Goal: Navigation & Orientation: Find specific page/section

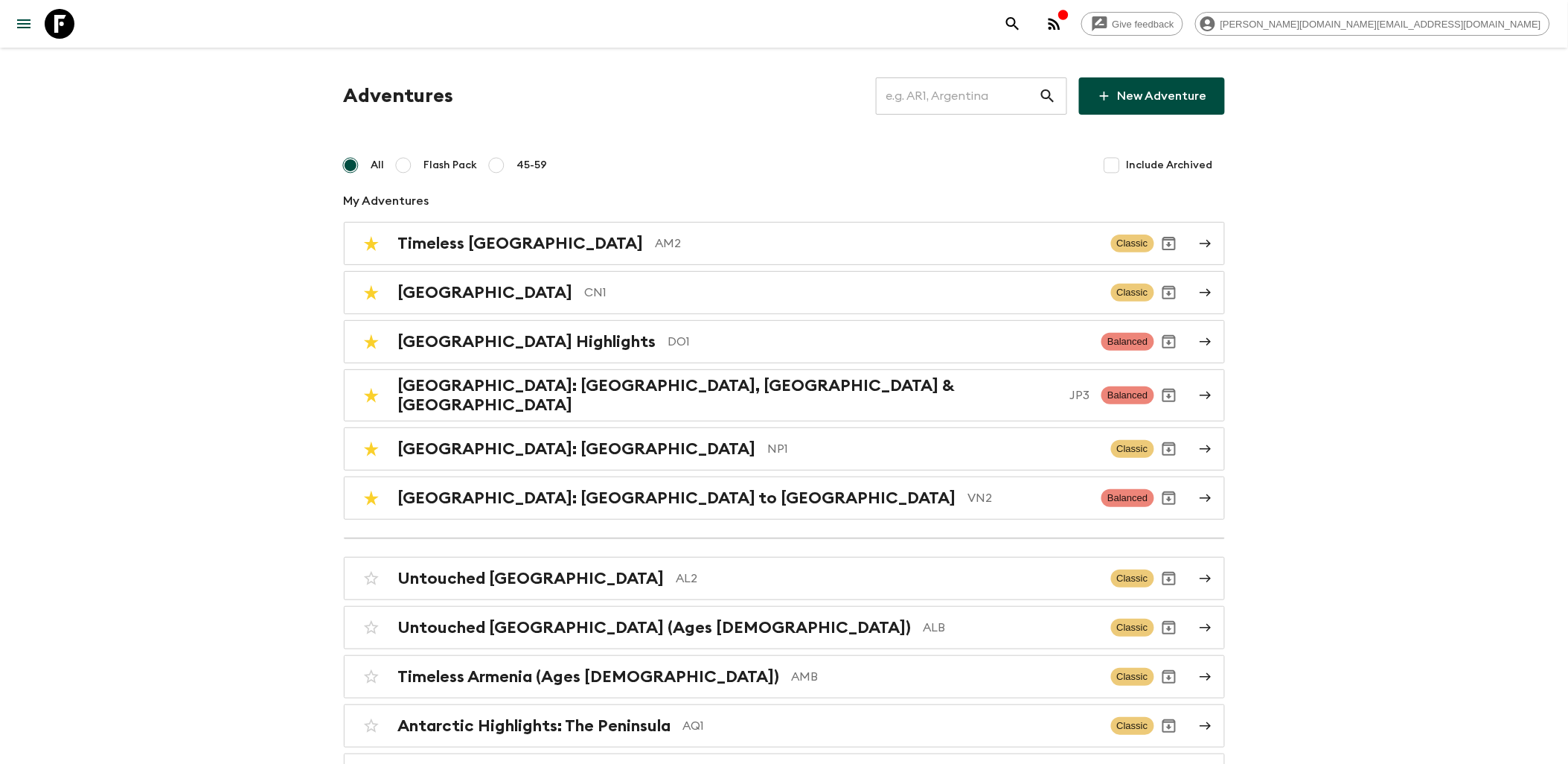
click at [70, 24] on icon at bounding box center [59, 24] width 30 height 30
click at [70, 20] on icon at bounding box center [59, 24] width 30 height 30
